Goal: Information Seeking & Learning: Compare options

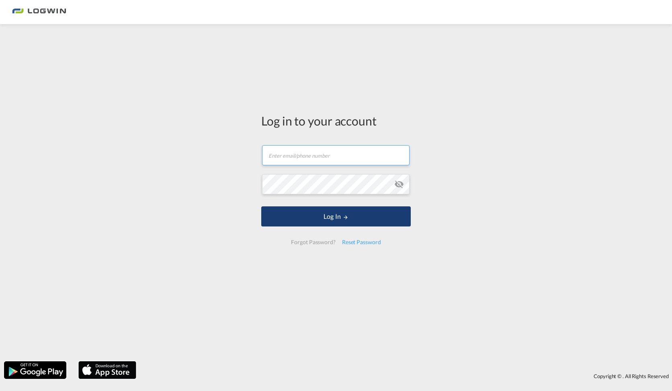
type input "[PERSON_NAME][EMAIL_ADDRESS][PERSON_NAME][DOMAIN_NAME]"
click at [291, 209] on button "Log In" at bounding box center [335, 216] width 149 height 20
